Goal: Use online tool/utility: Utilize a website feature to perform a specific function

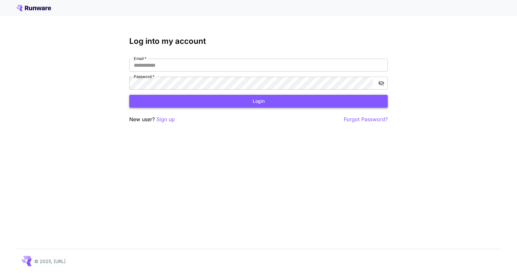
type input "**********"
click at [191, 102] on button "Login" at bounding box center [258, 101] width 258 height 13
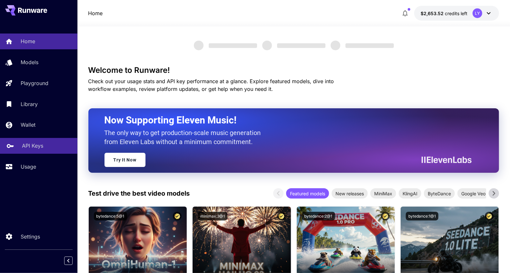
click at [27, 145] on p "API Keys" at bounding box center [32, 146] width 21 height 8
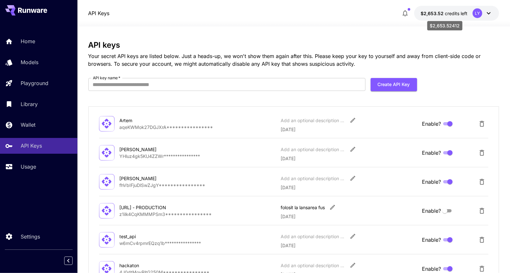
click at [445, 13] on span "$2,653.52" at bounding box center [433, 13] width 24 height 5
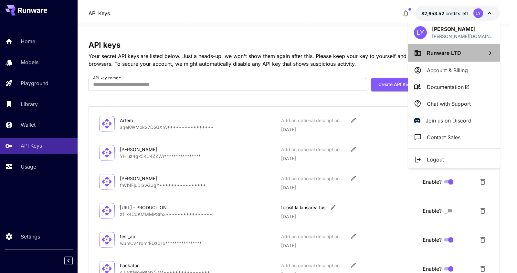
click at [446, 53] on span "Runware LTD" at bounding box center [443, 53] width 34 height 6
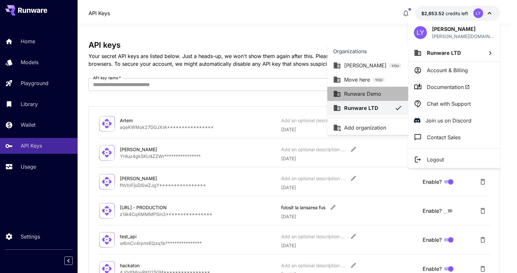
click at [376, 97] on p "Runware Demo" at bounding box center [362, 94] width 37 height 8
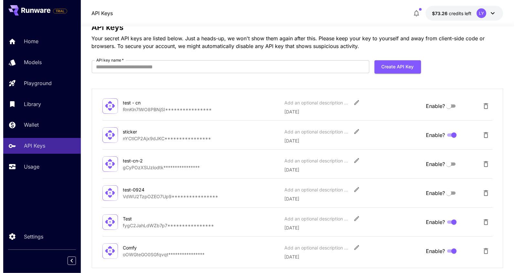
scroll to position [20, 0]
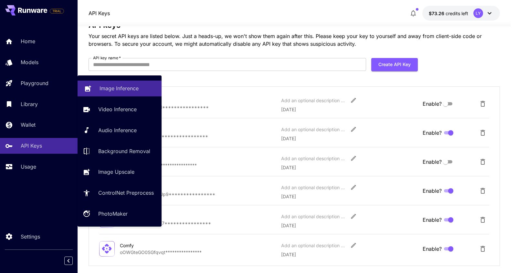
click at [102, 84] on link "Image Inference" at bounding box center [119, 89] width 84 height 16
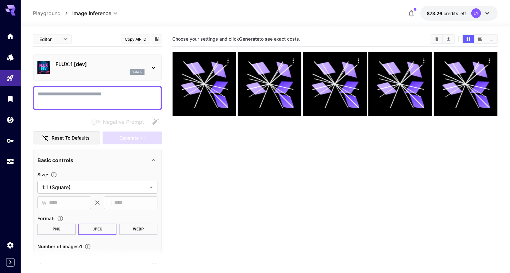
click at [112, 71] on div "flux1d" at bounding box center [100, 72] width 89 height 6
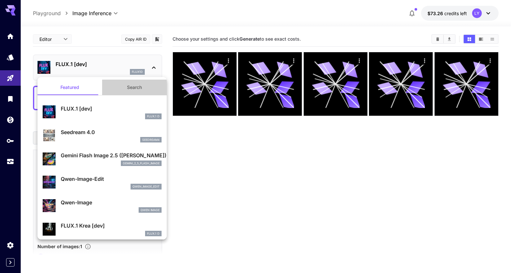
click at [136, 87] on button "Search" at bounding box center [134, 87] width 65 height 15
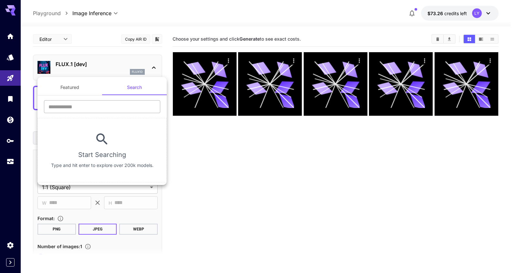
click at [103, 104] on input "text" at bounding box center [102, 106] width 116 height 13
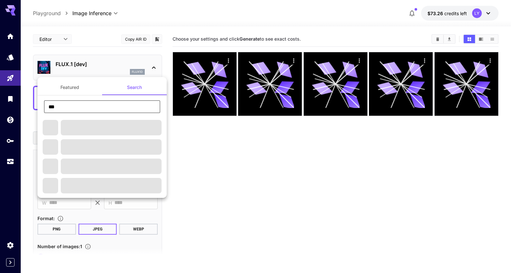
type input "*******"
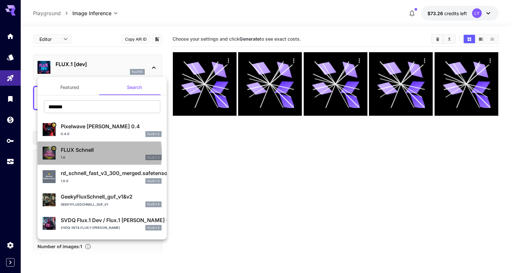
click at [84, 153] on p "FLUX Schnell" at bounding box center [111, 150] width 101 height 8
type input "*"
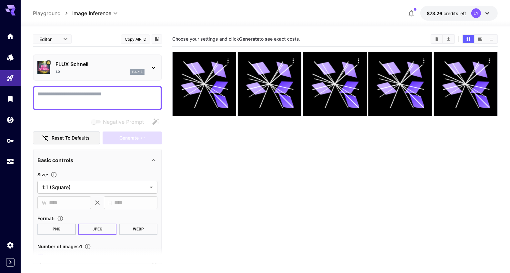
click at [64, 94] on textarea "Negative Prompt" at bounding box center [97, 97] width 120 height 15
paste textarea "**********"
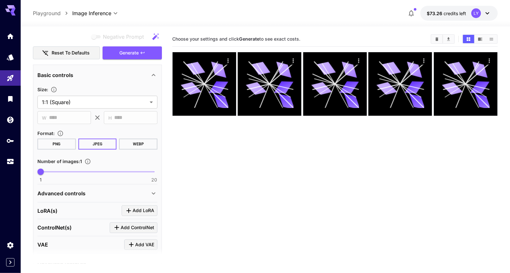
scroll to position [109, 0]
type textarea "**********"
type input "*"
drag, startPoint x: 46, startPoint y: 170, endPoint x: 63, endPoint y: 171, distance: 17.2
click at [63, 171] on span "5" at bounding box center [64, 172] width 6 height 6
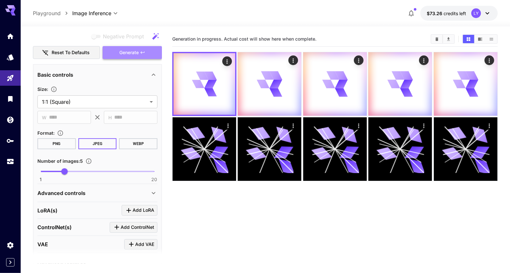
click at [132, 54] on span "Generate" at bounding box center [128, 53] width 19 height 8
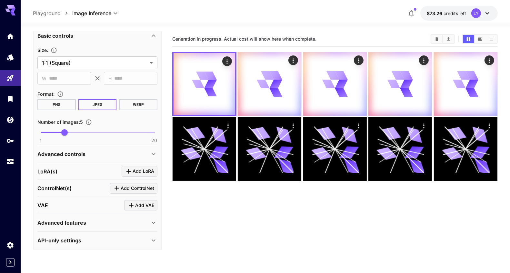
click at [122, 153] on div "Advanced controls" at bounding box center [93, 154] width 112 height 8
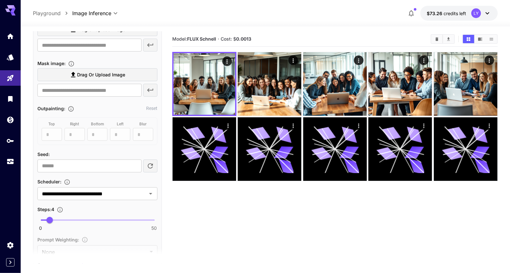
scroll to position [304, 0]
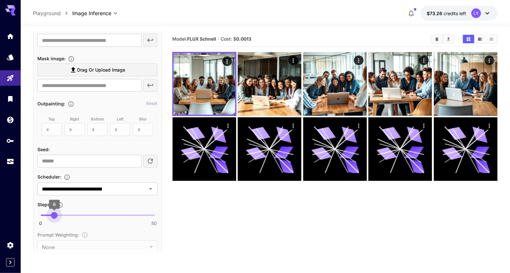
type input "*"
drag, startPoint x: 52, startPoint y: 214, endPoint x: 59, endPoint y: 214, distance: 7.1
click at [59, 214] on span "8" at bounding box center [59, 215] width 6 height 6
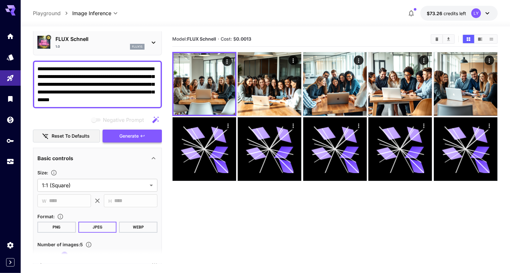
scroll to position [8, 0]
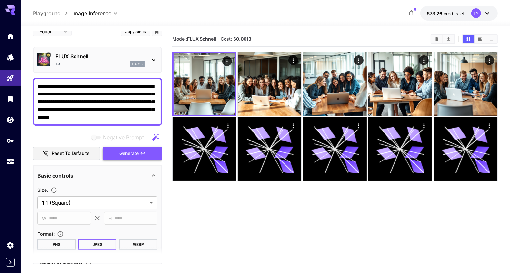
click at [135, 151] on span "Generate" at bounding box center [128, 154] width 19 height 8
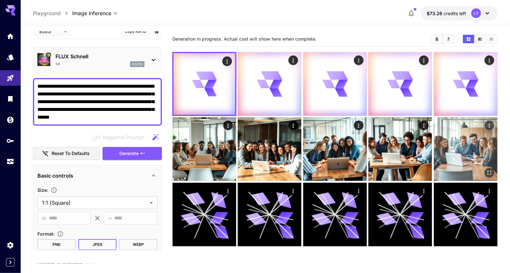
click at [472, 152] on img at bounding box center [466, 150] width 64 height 64
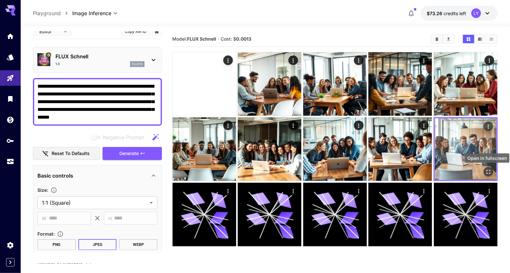
click at [488, 173] on icon "Open in fullscreen" at bounding box center [489, 172] width 6 height 6
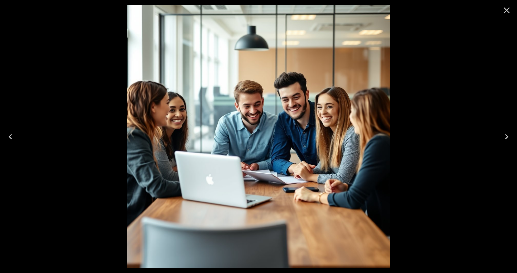
click at [9, 135] on icon "Previous" at bounding box center [10, 137] width 10 height 10
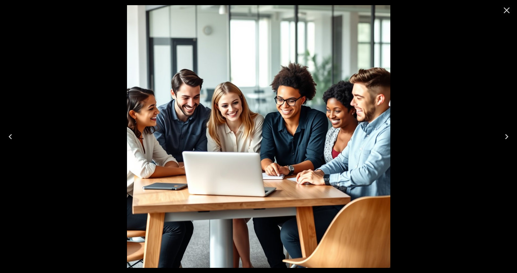
click at [9, 135] on icon "Previous" at bounding box center [10, 137] width 10 height 10
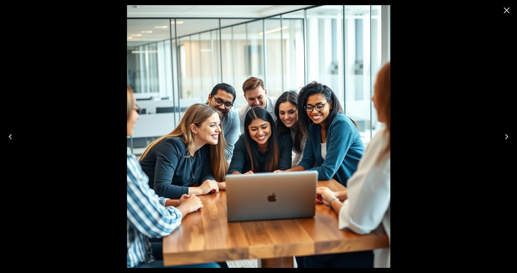
click at [10, 136] on icon "Previous" at bounding box center [10, 136] width 3 height 5
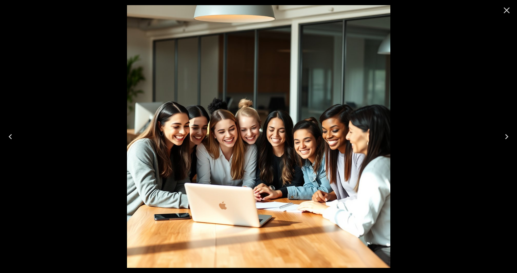
click at [10, 136] on icon "Previous" at bounding box center [10, 136] width 3 height 5
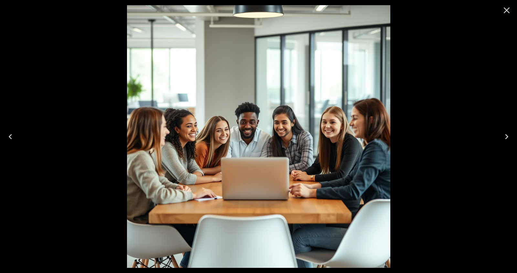
click at [10, 136] on icon "Previous" at bounding box center [10, 136] width 3 height 5
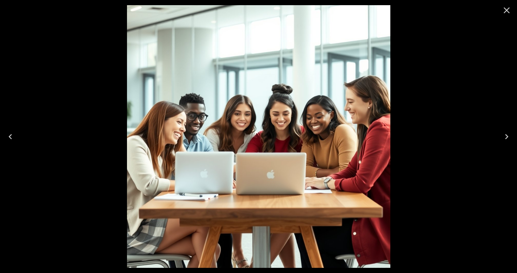
click at [10, 136] on icon "Previous" at bounding box center [10, 136] width 3 height 5
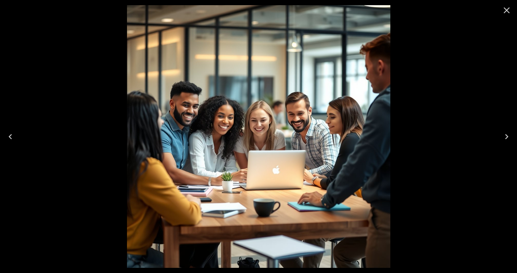
click at [10, 136] on icon "Previous" at bounding box center [10, 136] width 3 height 5
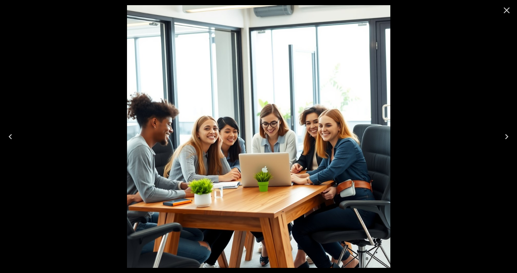
click at [10, 136] on icon "Previous" at bounding box center [10, 136] width 3 height 5
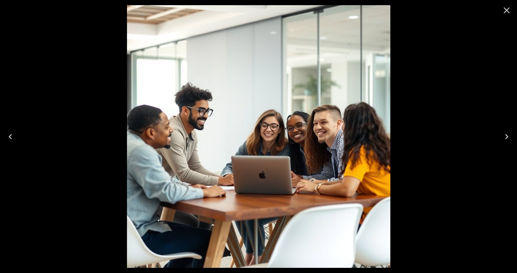
click at [10, 136] on icon "Previous" at bounding box center [10, 136] width 3 height 5
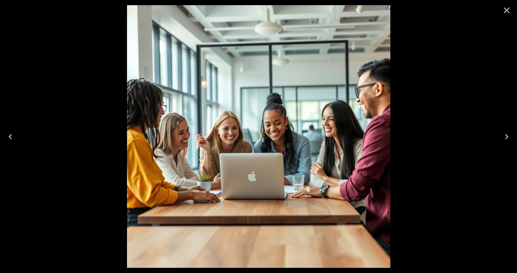
click at [505, 13] on icon "Close" at bounding box center [506, 10] width 10 height 10
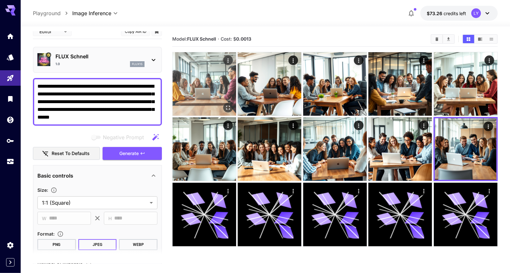
click at [215, 97] on img at bounding box center [205, 84] width 64 height 64
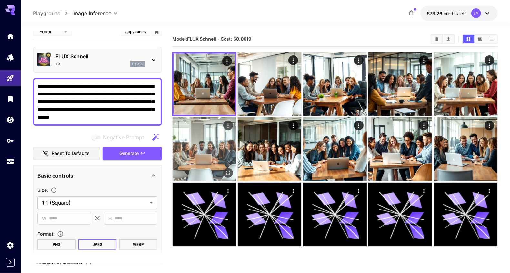
click at [216, 141] on img at bounding box center [205, 150] width 64 height 64
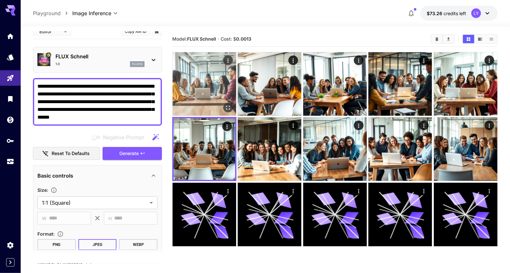
click at [212, 91] on img at bounding box center [205, 84] width 64 height 64
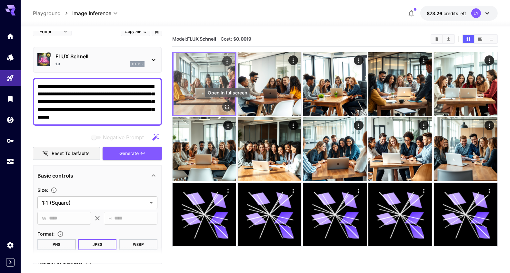
click at [226, 108] on icon "Open in fullscreen" at bounding box center [227, 107] width 6 height 6
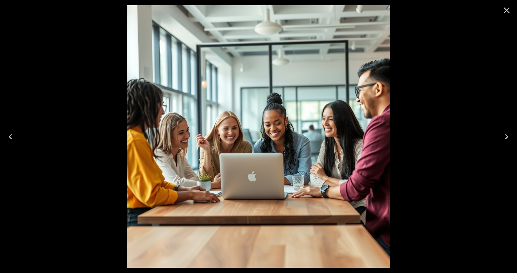
click at [507, 138] on icon "Next" at bounding box center [506, 137] width 10 height 10
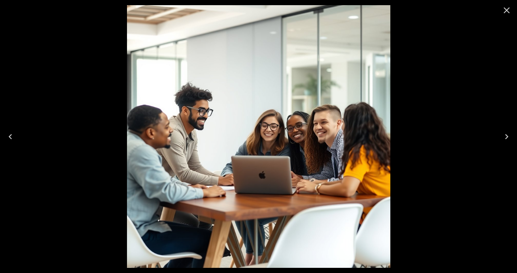
click at [507, 12] on icon "Close" at bounding box center [506, 10] width 10 height 10
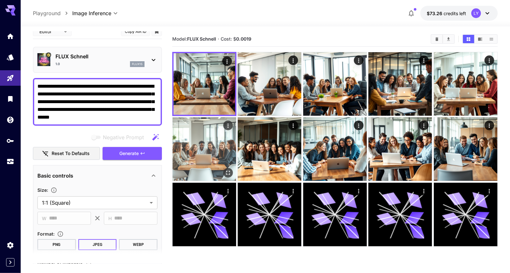
click at [212, 153] on img at bounding box center [205, 150] width 64 height 64
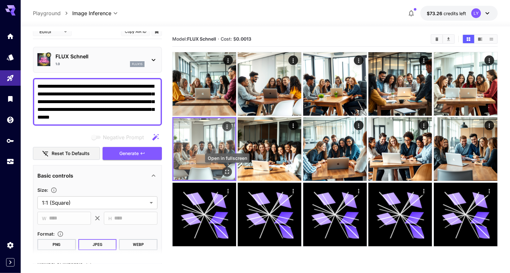
click at [227, 170] on icon "Open in fullscreen" at bounding box center [227, 172] width 6 height 6
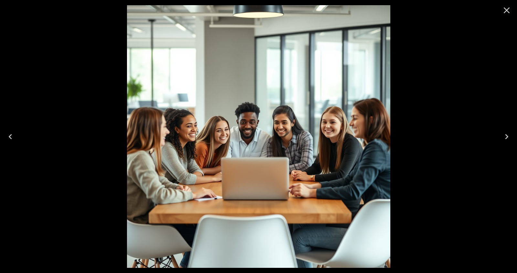
click at [507, 135] on icon "Next" at bounding box center [506, 137] width 10 height 10
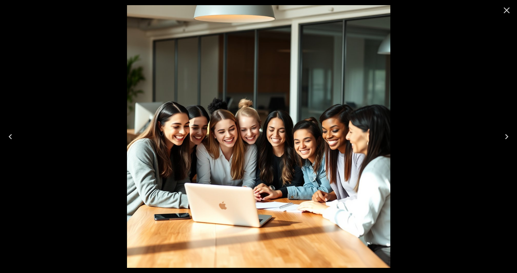
click at [507, 135] on icon "Next" at bounding box center [506, 137] width 10 height 10
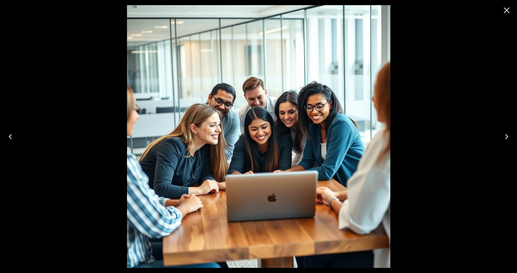
click at [507, 135] on icon "Next" at bounding box center [506, 137] width 10 height 10
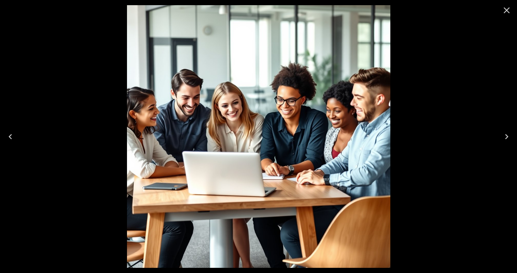
click at [507, 135] on icon "Next" at bounding box center [506, 137] width 10 height 10
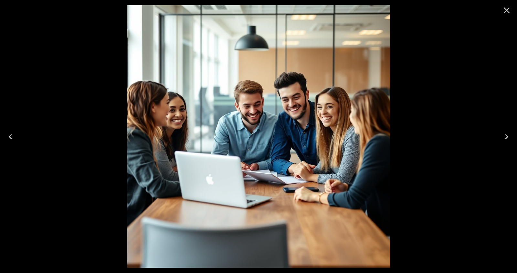
click at [503, 12] on icon "Close" at bounding box center [506, 10] width 10 height 10
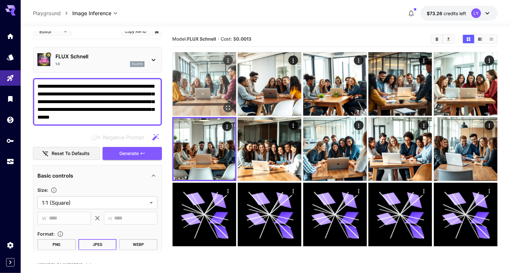
click at [200, 96] on img at bounding box center [205, 84] width 64 height 64
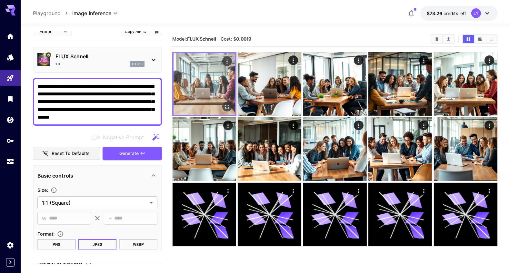
click at [227, 105] on icon "Open in fullscreen" at bounding box center [227, 107] width 6 height 6
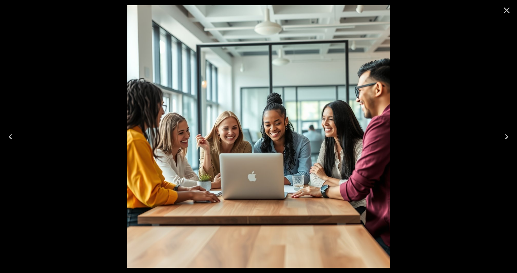
click at [505, 131] on button "Next" at bounding box center [506, 137] width 21 height 26
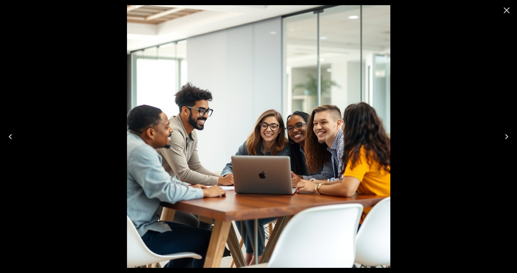
click at [506, 134] on icon "Next" at bounding box center [506, 137] width 10 height 10
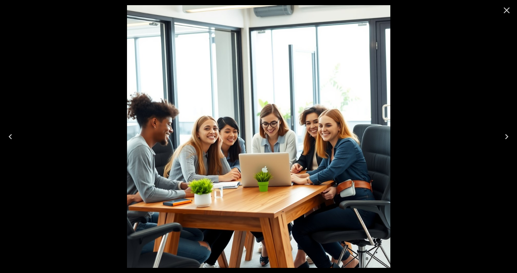
click at [506, 134] on icon "Next" at bounding box center [506, 137] width 10 height 10
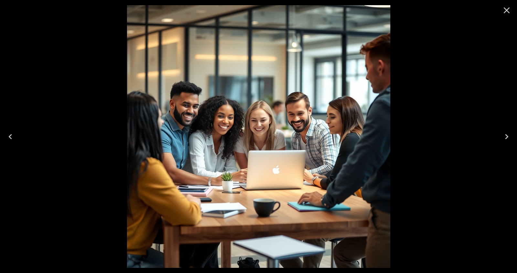
click at [506, 9] on icon "Close" at bounding box center [506, 10] width 10 height 10
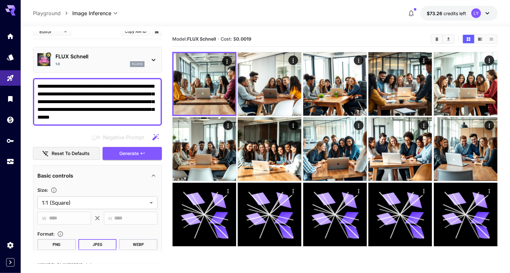
click at [142, 116] on textarea "**********" at bounding box center [97, 102] width 120 height 39
paste textarea "**********"
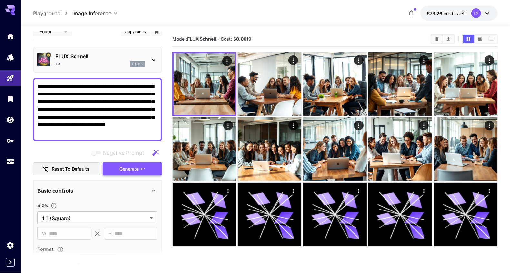
type textarea "**********"
click at [136, 168] on span "Generate" at bounding box center [128, 169] width 19 height 8
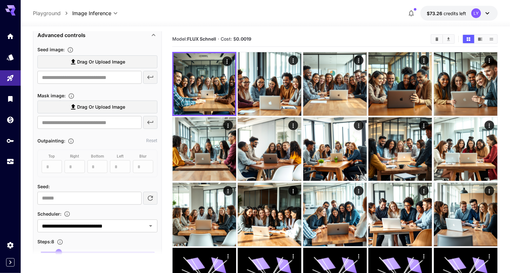
scroll to position [283, 0]
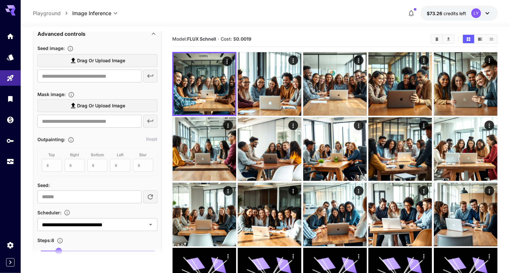
drag, startPoint x: 60, startPoint y: 248, endPoint x: 46, endPoint y: 249, distance: 14.2
click at [46, 249] on section at bounding box center [97, 256] width 129 height 16
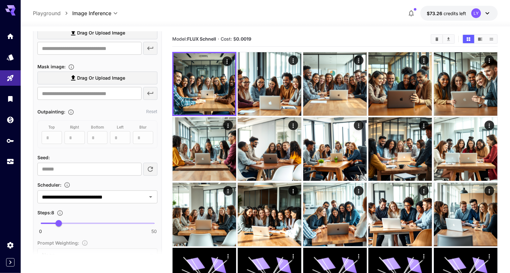
scroll to position [313, 0]
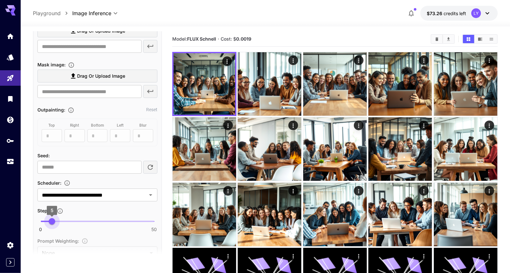
type input "*"
drag, startPoint x: 57, startPoint y: 220, endPoint x: 50, endPoint y: 219, distance: 7.5
click at [50, 219] on span "4" at bounding box center [49, 222] width 6 height 6
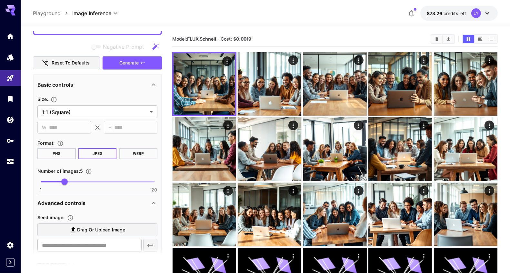
scroll to position [87, 0]
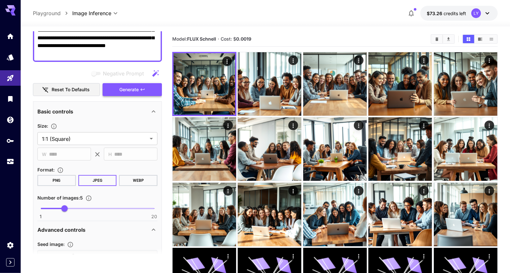
click at [119, 89] on span "Generate" at bounding box center [128, 90] width 19 height 8
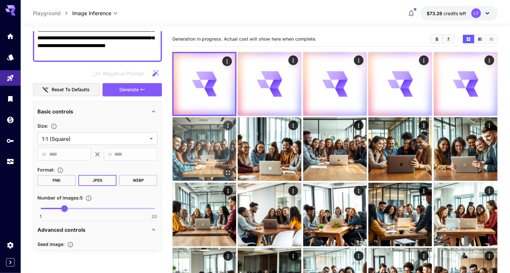
click at [214, 167] on img at bounding box center [205, 150] width 64 height 64
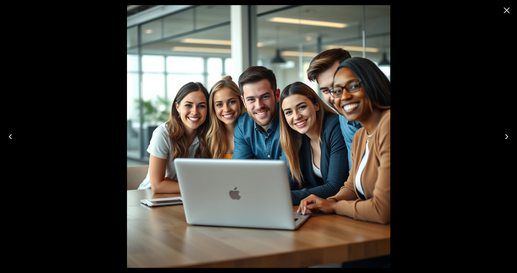
scroll to position [87, 0]
click at [506, 135] on icon "Next" at bounding box center [506, 137] width 10 height 10
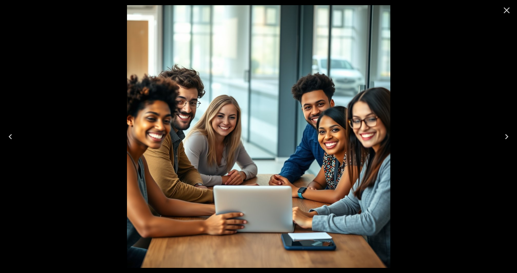
click at [507, 135] on icon "Next" at bounding box center [506, 137] width 10 height 10
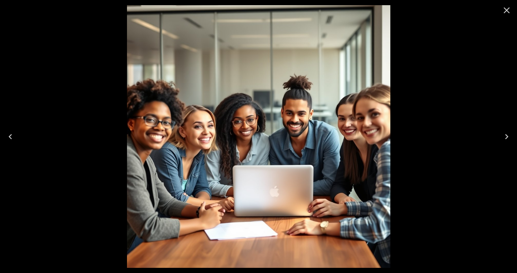
click at [507, 134] on icon "Next" at bounding box center [506, 137] width 10 height 10
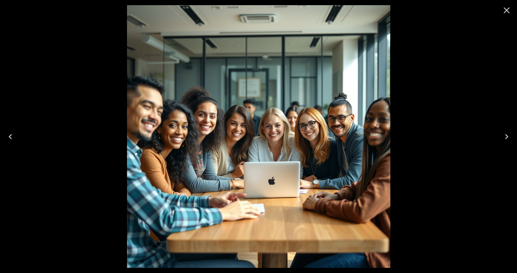
click at [507, 134] on icon "Next" at bounding box center [506, 137] width 10 height 10
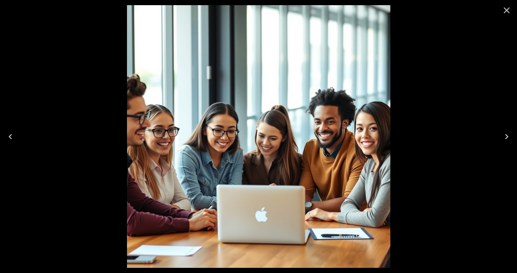
click at [508, 9] on icon "Close" at bounding box center [506, 10] width 10 height 10
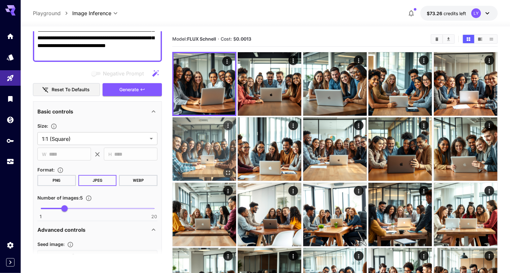
click at [220, 153] on img at bounding box center [205, 150] width 64 height 64
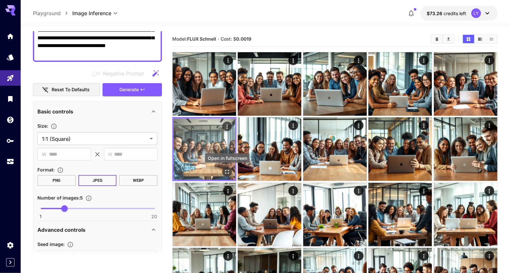
click at [227, 173] on icon "Open in fullscreen" at bounding box center [227, 172] width 6 height 6
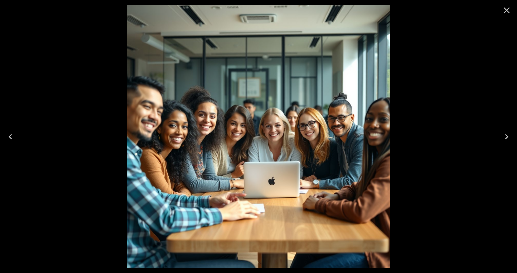
click at [505, 134] on icon "Next" at bounding box center [506, 137] width 10 height 10
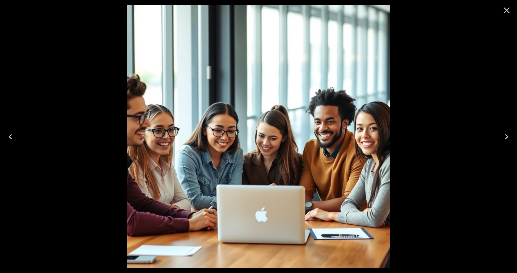
click at [504, 134] on icon "Next" at bounding box center [506, 137] width 10 height 10
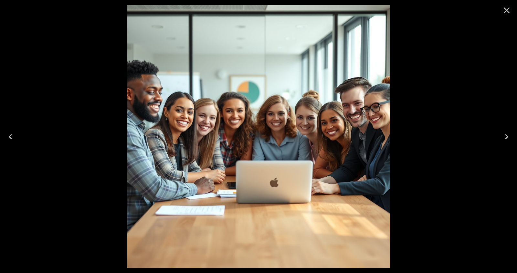
click at [504, 134] on icon "Next" at bounding box center [506, 137] width 10 height 10
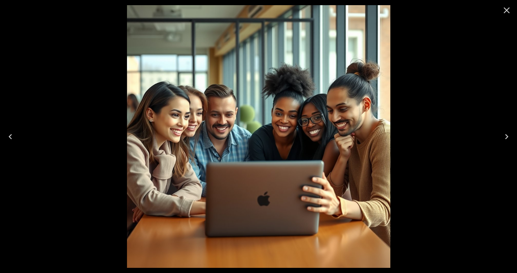
click at [505, 134] on icon "Next" at bounding box center [506, 137] width 10 height 10
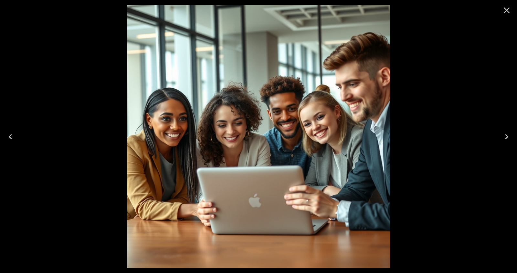
click at [505, 134] on icon "Next" at bounding box center [506, 137] width 10 height 10
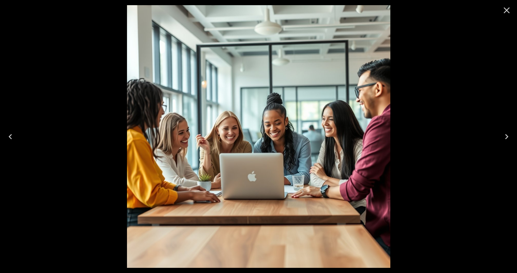
click at [505, 9] on icon "Close" at bounding box center [506, 10] width 6 height 6
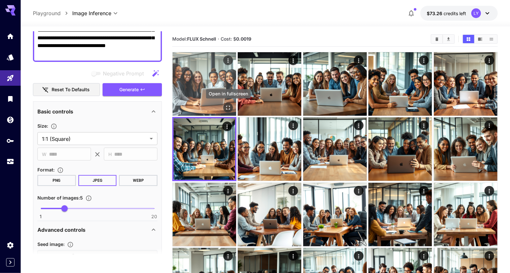
click at [231, 108] on icon "Open in fullscreen" at bounding box center [228, 108] width 6 height 6
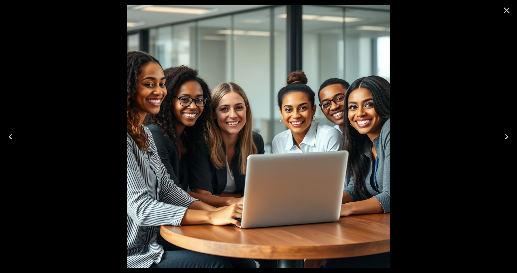
click at [503, 6] on icon "Close" at bounding box center [506, 10] width 10 height 10
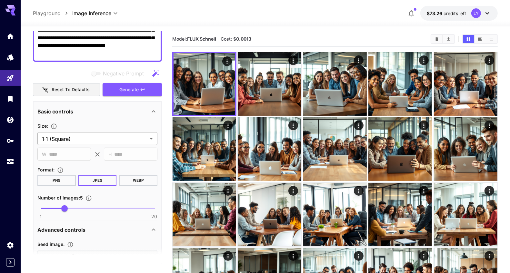
click at [64, 143] on body "**********" at bounding box center [255, 213] width 510 height 426
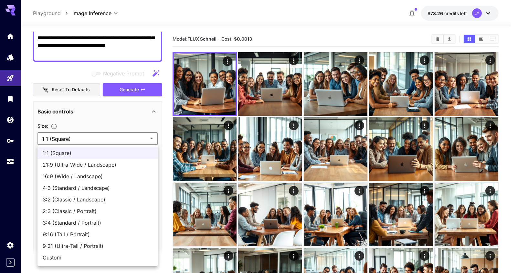
click at [76, 129] on div at bounding box center [258, 136] width 517 height 273
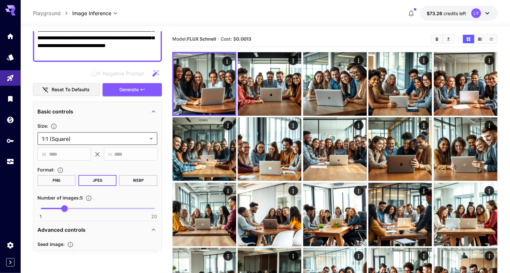
click at [75, 138] on body "**********" at bounding box center [255, 213] width 510 height 426
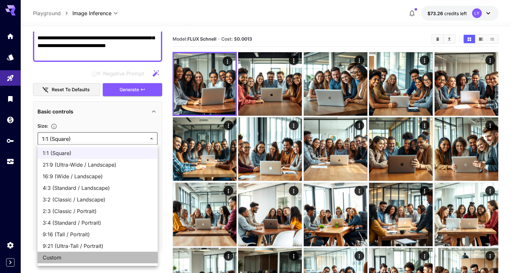
click at [64, 261] on span "Custom" at bounding box center [98, 258] width 110 height 8
type input "******"
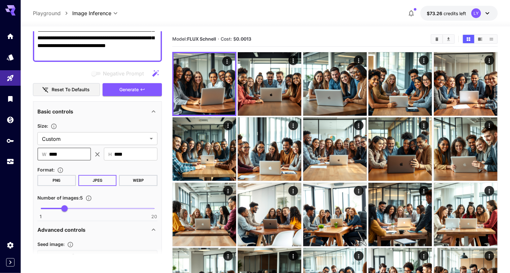
drag, startPoint x: 65, startPoint y: 150, endPoint x: 34, endPoint y: 152, distance: 31.0
click at [27, 151] on section "**********" at bounding box center [266, 211] width 490 height 371
type input "***"
click at [114, 88] on button "Generate" at bounding box center [132, 89] width 59 height 13
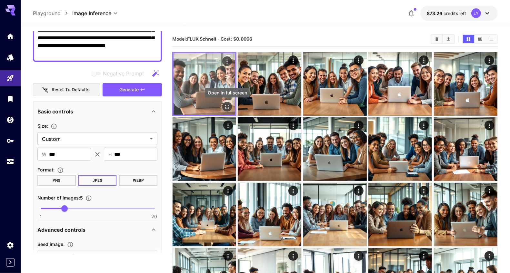
click at [230, 106] on icon "Open in fullscreen" at bounding box center [227, 107] width 6 height 6
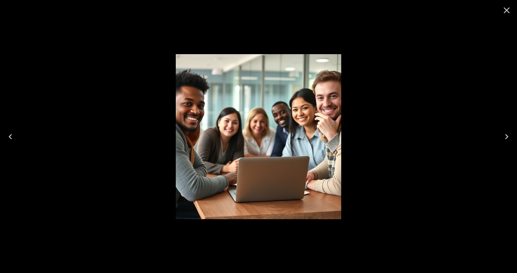
click at [505, 12] on icon "Close" at bounding box center [506, 10] width 10 height 10
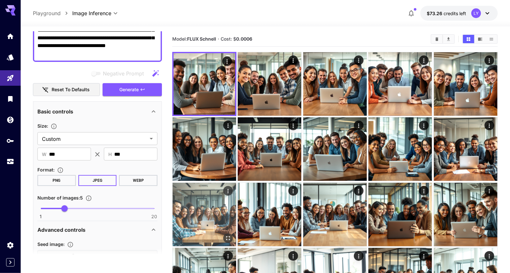
click at [197, 219] on img at bounding box center [205, 215] width 64 height 64
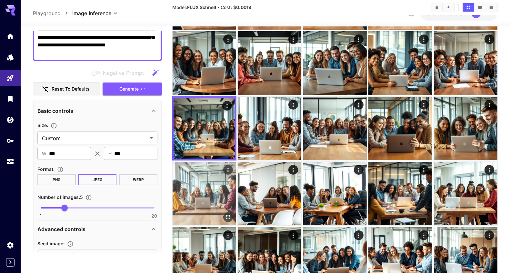
scroll to position [92, 0]
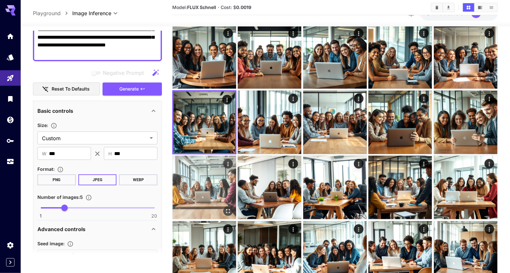
click at [210, 209] on img at bounding box center [205, 188] width 64 height 64
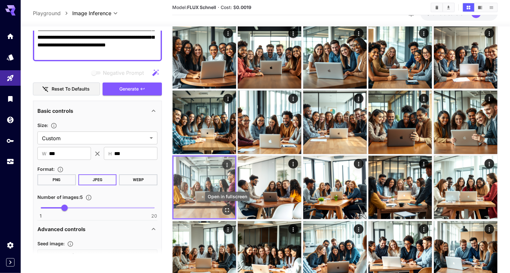
click at [228, 210] on icon "Open in fullscreen" at bounding box center [227, 211] width 6 height 6
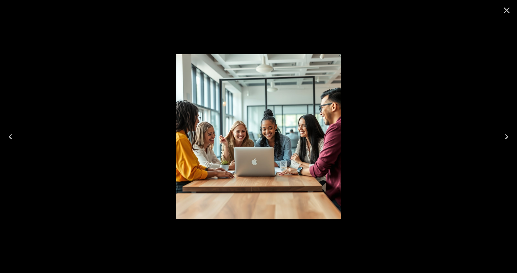
click at [506, 11] on icon "Close" at bounding box center [506, 10] width 10 height 10
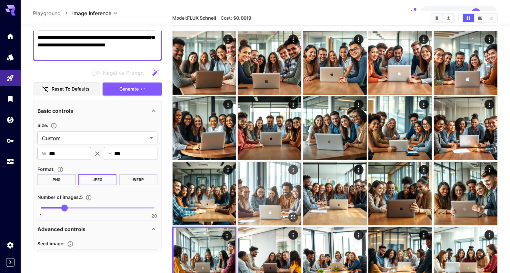
scroll to position [0, 0]
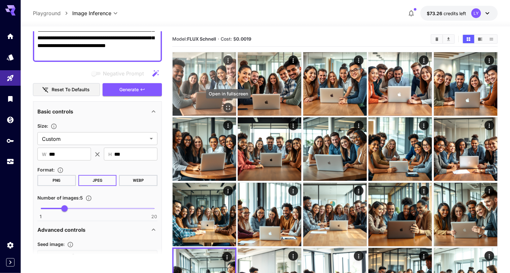
click at [228, 106] on icon "Open in fullscreen" at bounding box center [228, 108] width 6 height 6
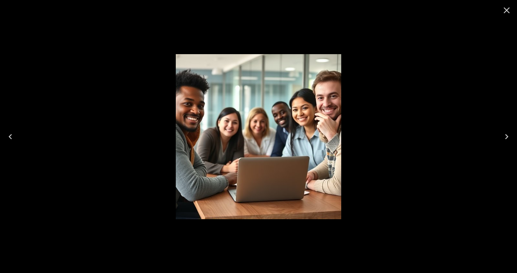
click at [506, 11] on icon "Close" at bounding box center [506, 10] width 6 height 6
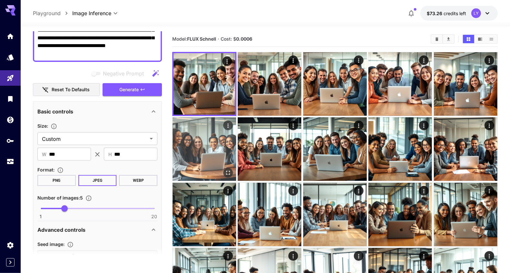
click at [213, 157] on img at bounding box center [205, 150] width 64 height 64
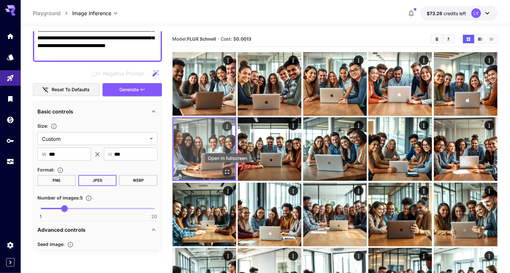
click at [227, 172] on icon "Open in fullscreen" at bounding box center [227, 172] width 6 height 6
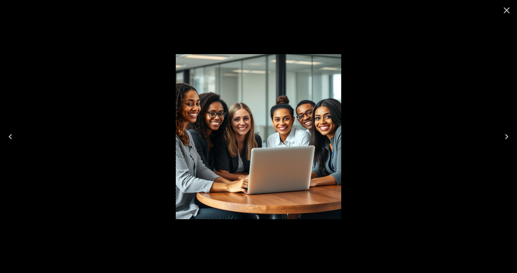
click at [503, 11] on icon "Close" at bounding box center [506, 10] width 10 height 10
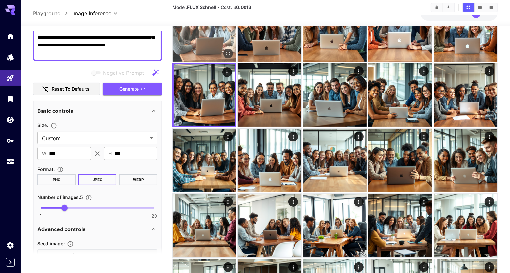
scroll to position [56, 0]
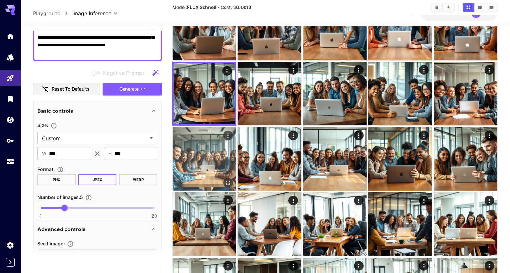
click at [193, 176] on img at bounding box center [205, 160] width 64 height 64
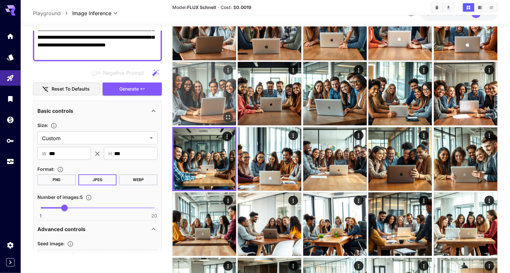
click at [217, 101] on img at bounding box center [205, 94] width 64 height 64
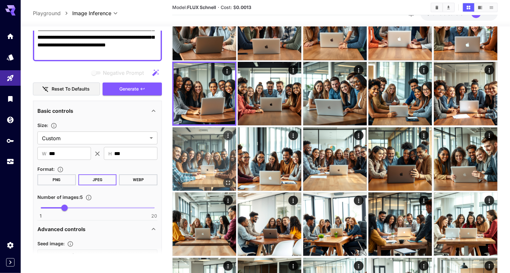
click at [213, 178] on img at bounding box center [205, 160] width 64 height 64
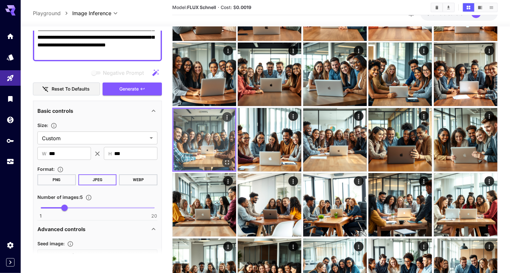
scroll to position [76, 0]
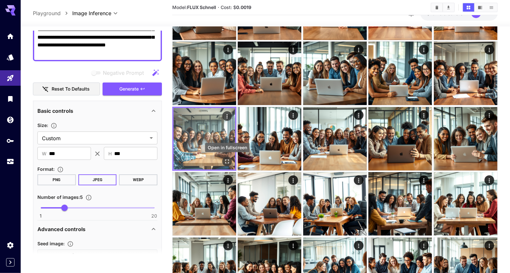
click at [228, 160] on icon "Open in fullscreen" at bounding box center [227, 162] width 6 height 6
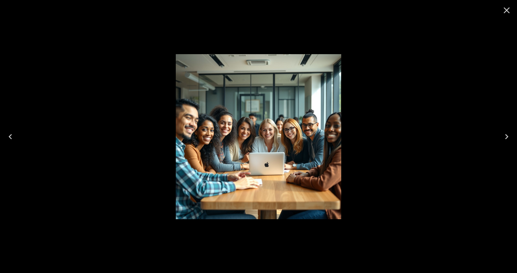
click at [506, 11] on icon "Close" at bounding box center [506, 10] width 6 height 6
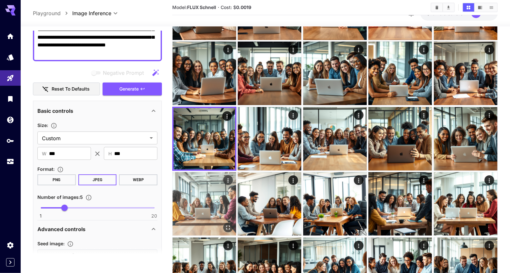
click at [196, 207] on img at bounding box center [205, 204] width 64 height 64
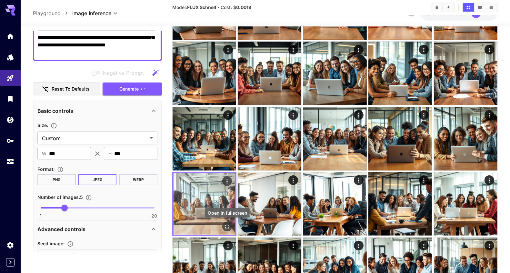
click at [227, 227] on icon "Open in fullscreen" at bounding box center [227, 227] width 6 height 6
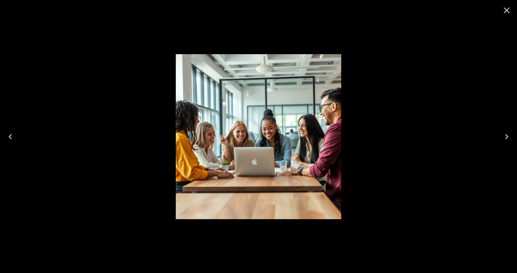
click at [507, 8] on icon "Close" at bounding box center [506, 10] width 10 height 10
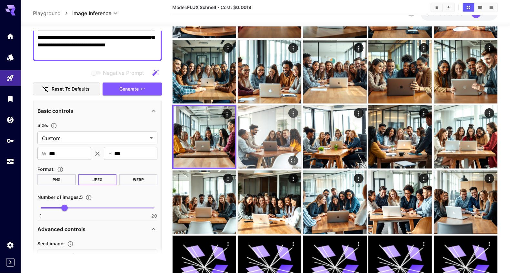
scroll to position [162, 0]
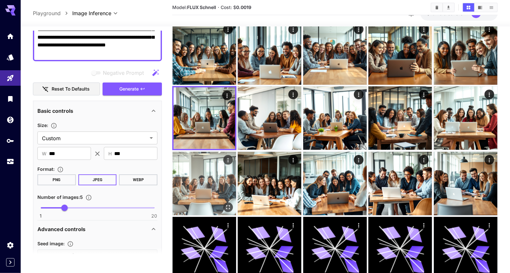
click at [209, 191] on img at bounding box center [205, 184] width 64 height 64
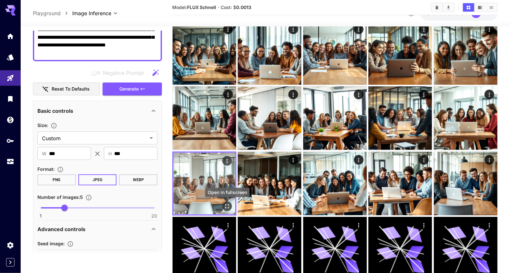
click at [228, 205] on icon "Open in fullscreen" at bounding box center [227, 206] width 6 height 6
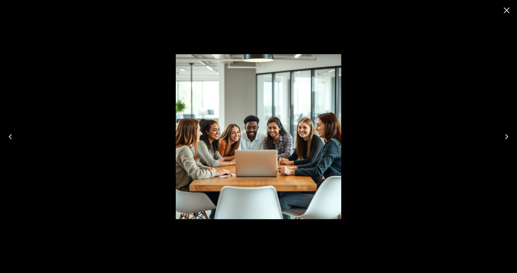
click at [505, 11] on icon "Close" at bounding box center [506, 10] width 10 height 10
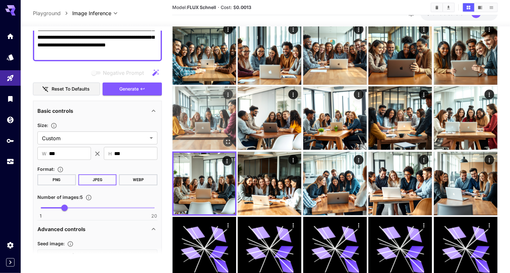
click at [203, 128] on img at bounding box center [205, 119] width 64 height 64
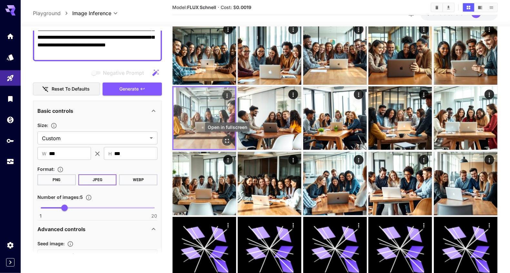
click at [228, 139] on icon "Open in fullscreen" at bounding box center [227, 141] width 4 height 4
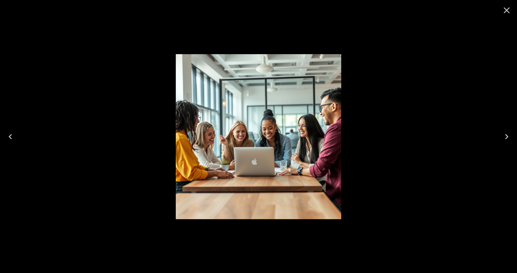
click at [506, 10] on icon "Close" at bounding box center [506, 10] width 6 height 6
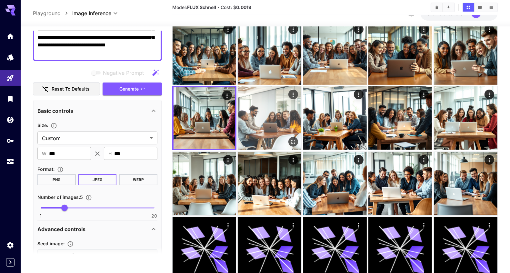
click at [263, 117] on img at bounding box center [270, 119] width 64 height 64
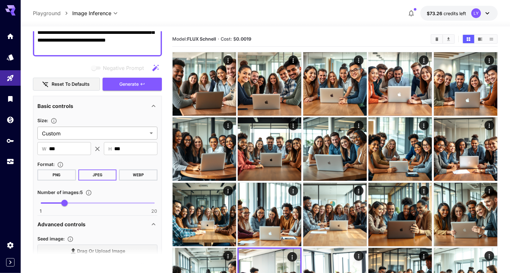
scroll to position [94, 0]
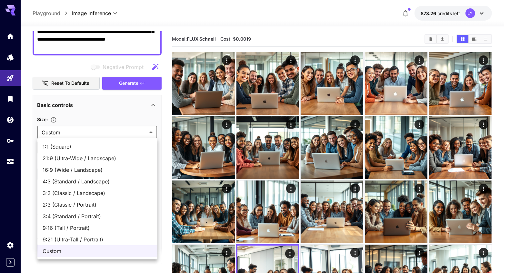
click at [104, 133] on body "**********" at bounding box center [255, 243] width 510 height 487
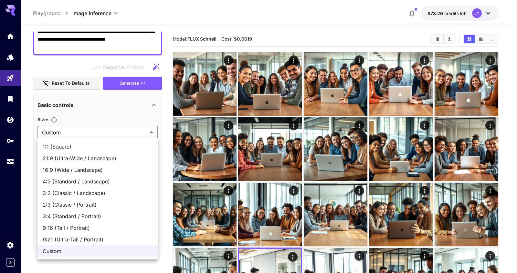
click at [80, 149] on span "1:1 (Square)" at bounding box center [98, 147] width 110 height 8
type input "**********"
type input "****"
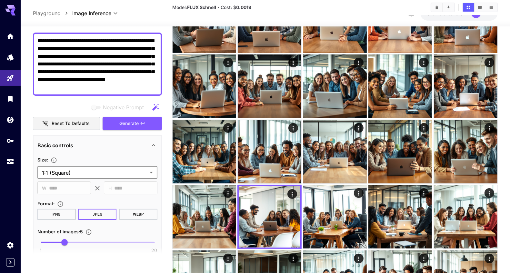
scroll to position [8, 0]
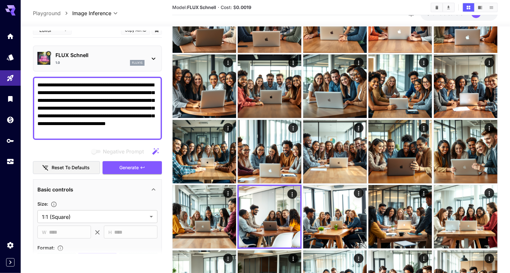
drag, startPoint x: 130, startPoint y: 114, endPoint x: 31, endPoint y: 86, distance: 103.4
click at [31, 86] on section "**********" at bounding box center [266, 182] width 490 height 436
click at [6, 162] on link at bounding box center [10, 162] width 21 height 16
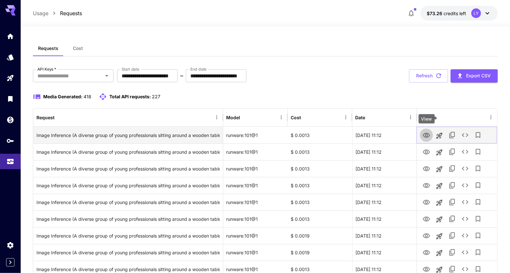
click at [427, 133] on icon "View" at bounding box center [426, 135] width 7 height 5
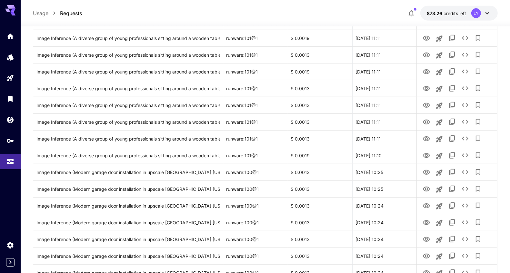
scroll to position [464, 0]
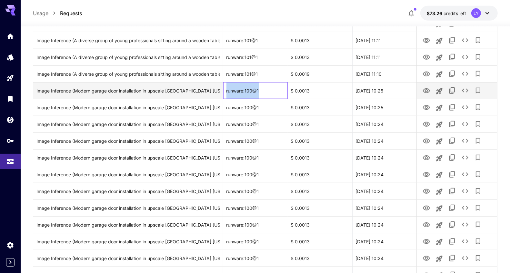
drag, startPoint x: 263, startPoint y: 88, endPoint x: 225, endPoint y: 88, distance: 38.1
click at [225, 88] on div "runware:100@1" at bounding box center [255, 90] width 65 height 17
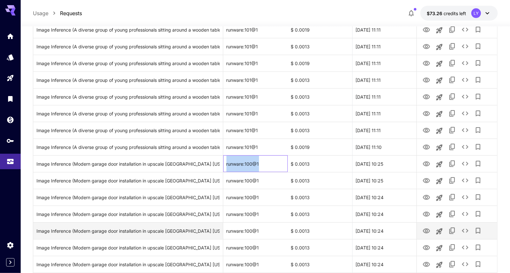
scroll to position [391, 0]
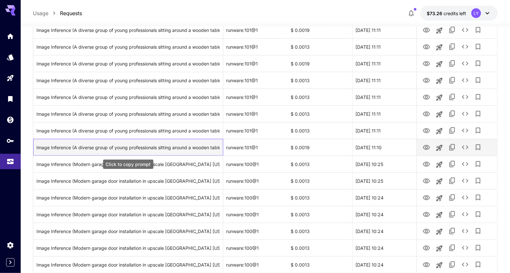
click at [191, 147] on div "Image Inference (A diverse group of young professionals sitting around a wooden…" at bounding box center [127, 147] width 183 height 16
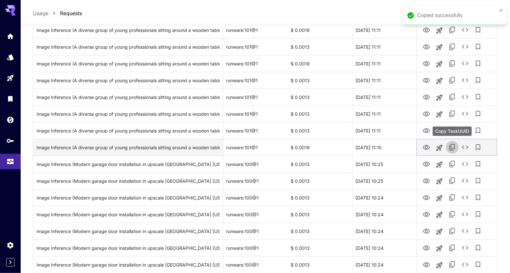
click at [455, 146] on icon "Copy TaskUUID" at bounding box center [452, 147] width 5 height 6
click at [464, 146] on icon "See details" at bounding box center [466, 148] width 8 height 8
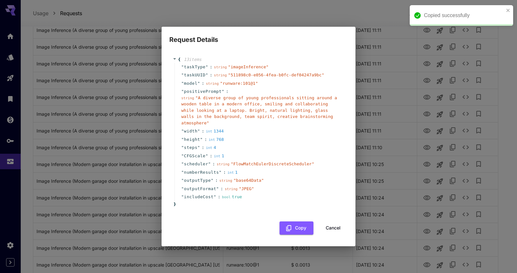
click at [332, 230] on button "Cancel" at bounding box center [332, 228] width 29 height 13
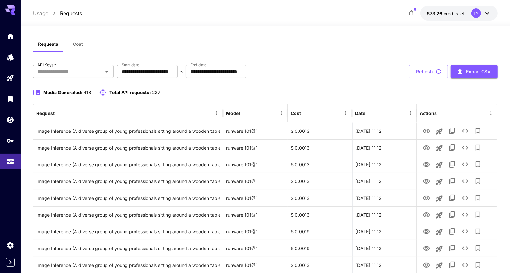
scroll to position [0, 0]
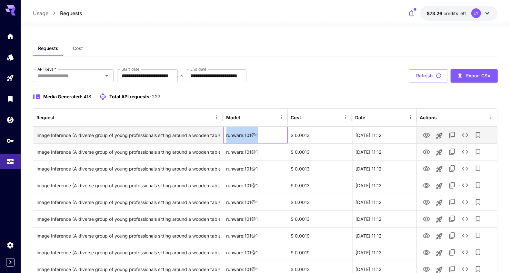
drag, startPoint x: 264, startPoint y: 136, endPoint x: 226, endPoint y: 137, distance: 38.1
click at [226, 137] on div "runware:101@1" at bounding box center [255, 135] width 65 height 17
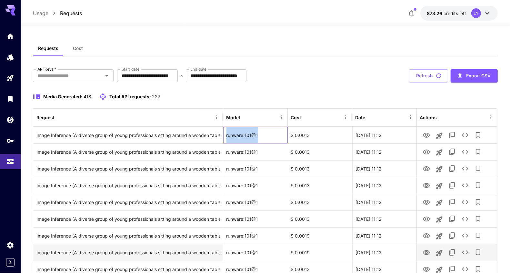
copy div "runware:101@1"
